Goal: Transaction & Acquisition: Purchase product/service

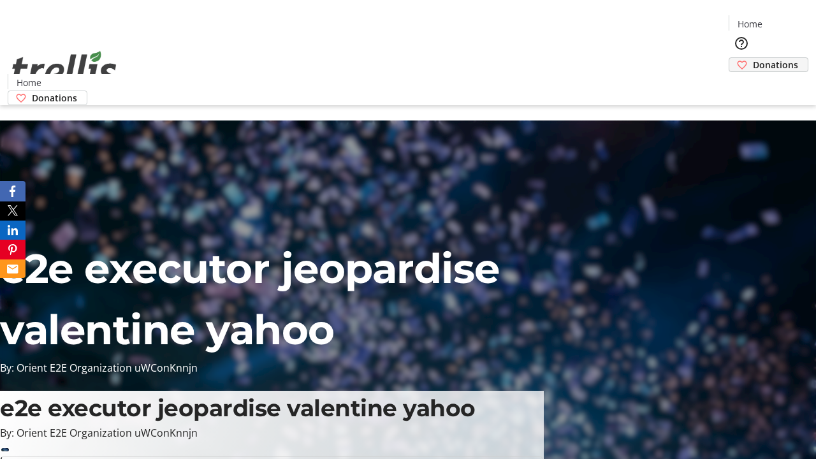
click at [753, 58] on span "Donations" at bounding box center [775, 64] width 45 height 13
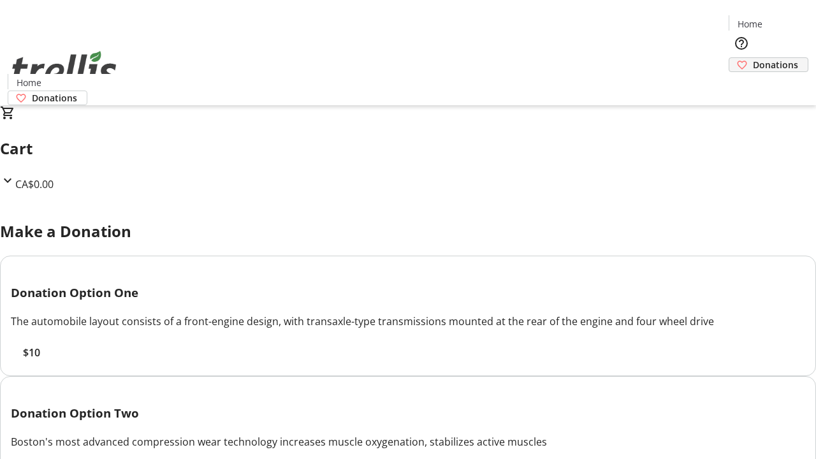
scroll to position [5, 0]
click at [40, 360] on span "$10" at bounding box center [31, 352] width 17 height 15
